Goal: Find specific page/section: Find specific page/section

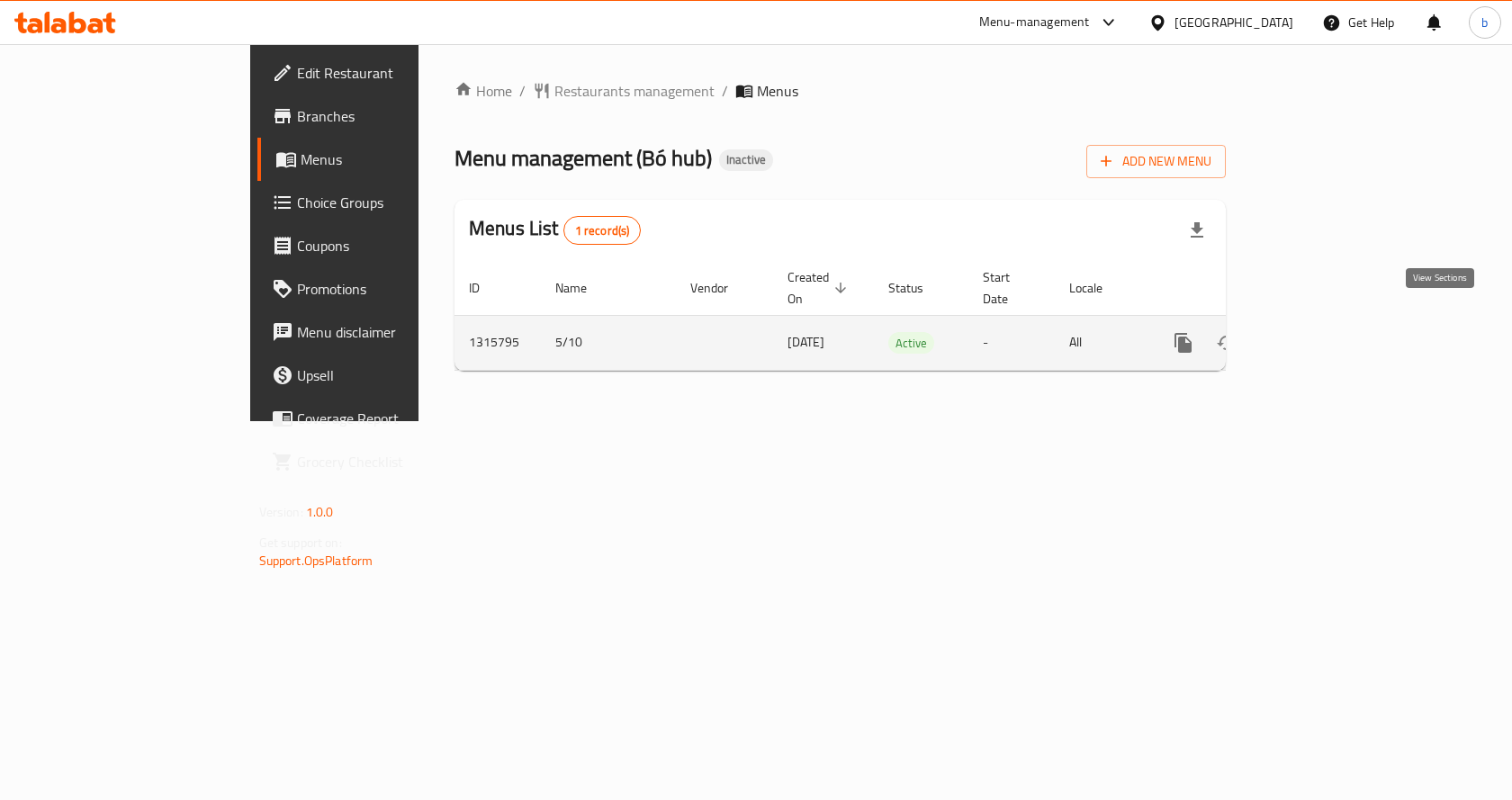
click at [1324, 333] on icon "enhanced table" at bounding box center [1314, 343] width 22 height 22
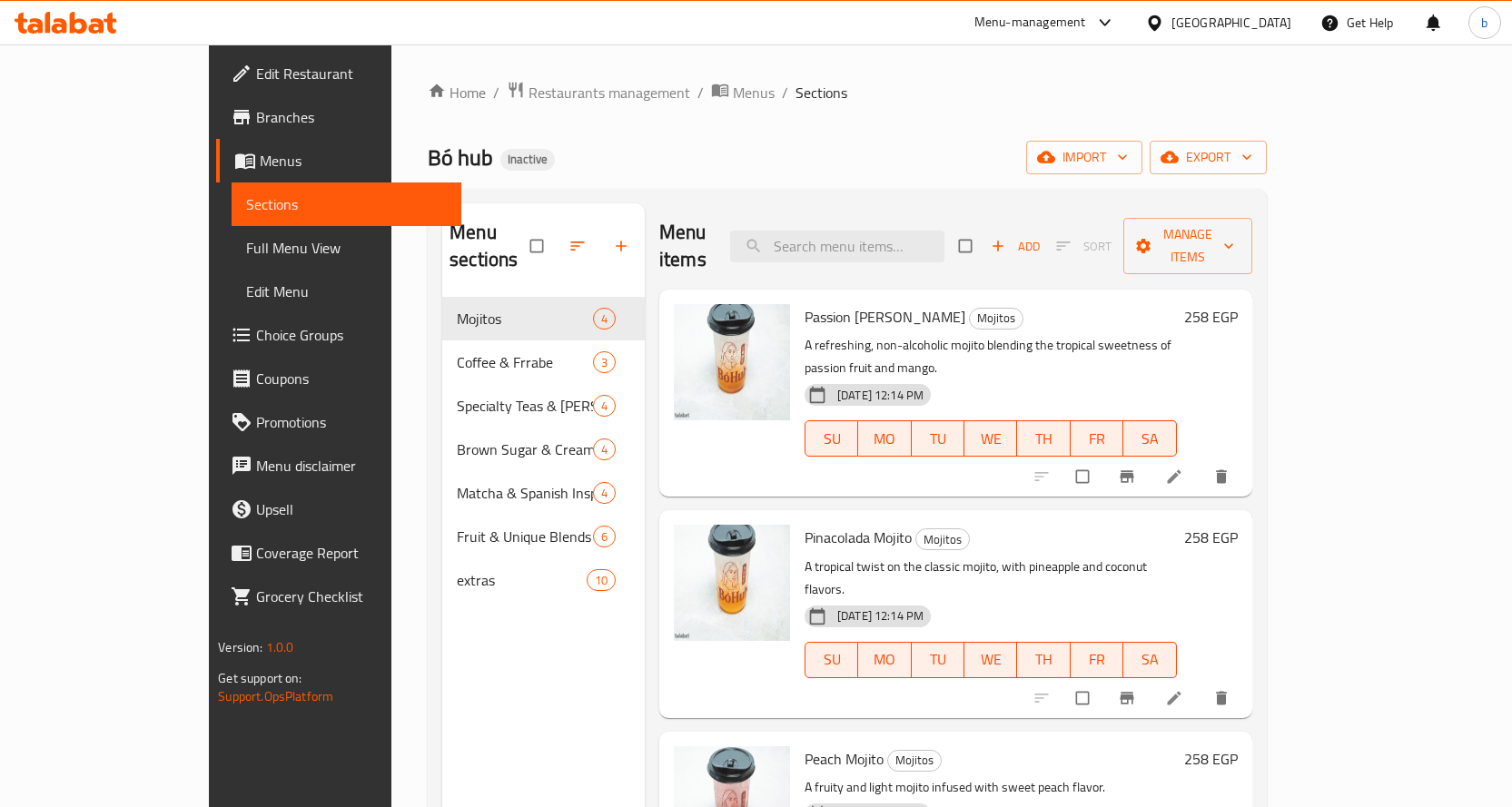
click at [256, 122] on span "Branches" at bounding box center [351, 117] width 191 height 22
